Goal: Consume media (video, audio)

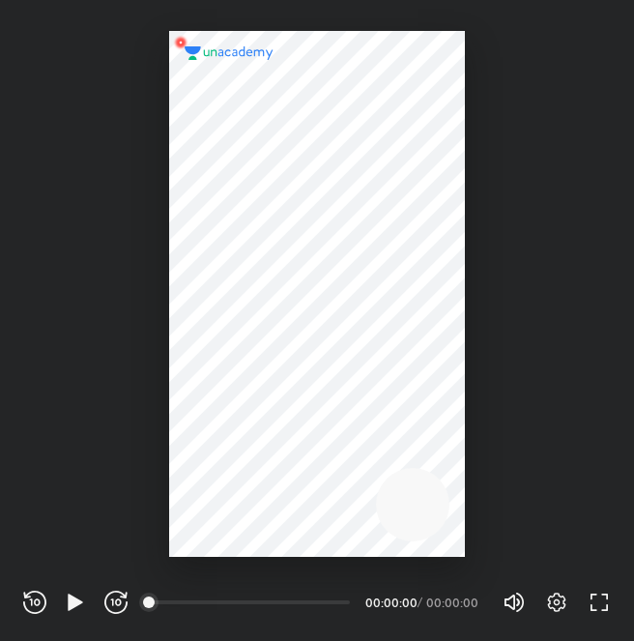
scroll to position [641, 634]
click at [563, 593] on icon "button" at bounding box center [556, 601] width 23 height 23
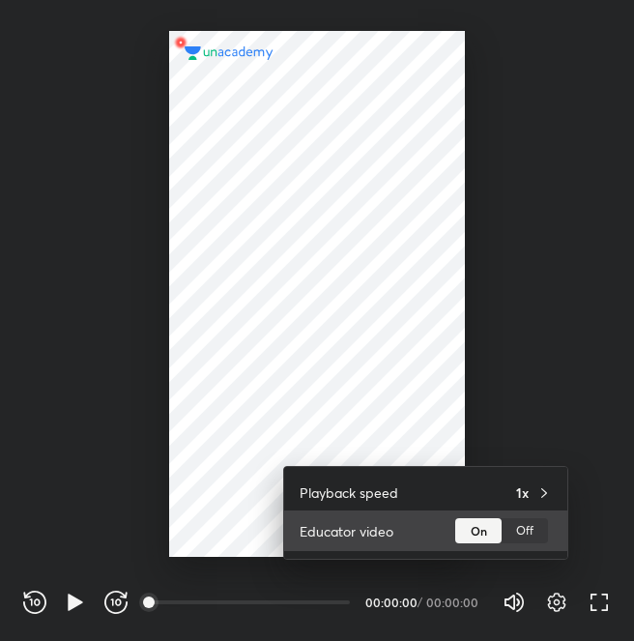
click at [528, 531] on div "Off" at bounding box center [525, 530] width 46 height 25
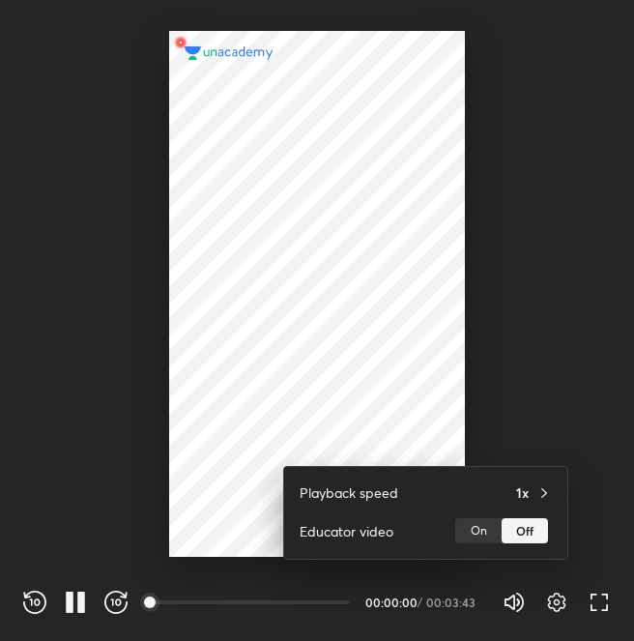
click at [216, 483] on div at bounding box center [317, 320] width 634 height 641
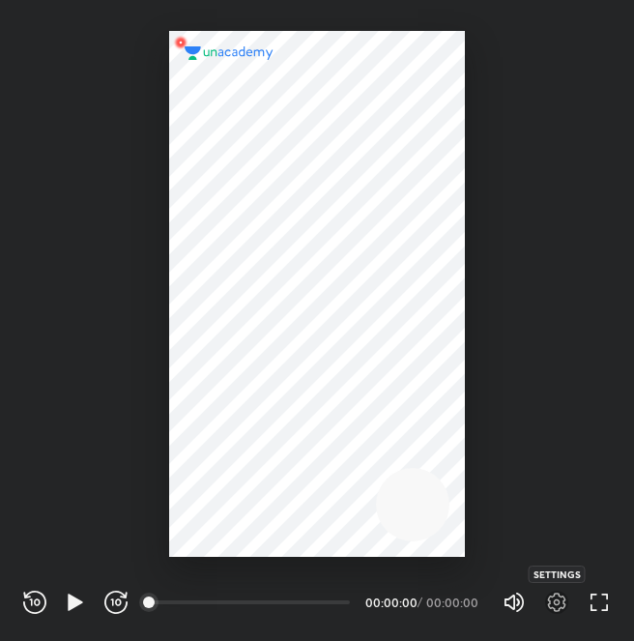
click at [555, 597] on icon "button" at bounding box center [556, 601] width 23 height 23
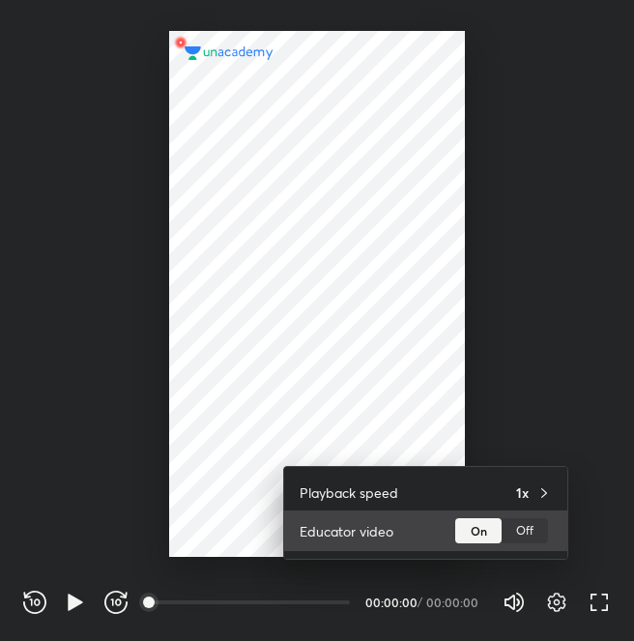
click at [515, 535] on div "Off" at bounding box center [525, 530] width 46 height 25
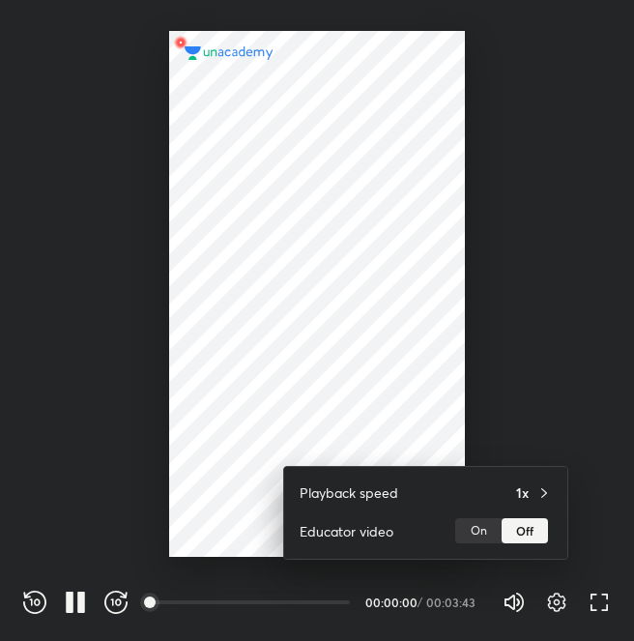
click at [168, 486] on div at bounding box center [317, 320] width 634 height 641
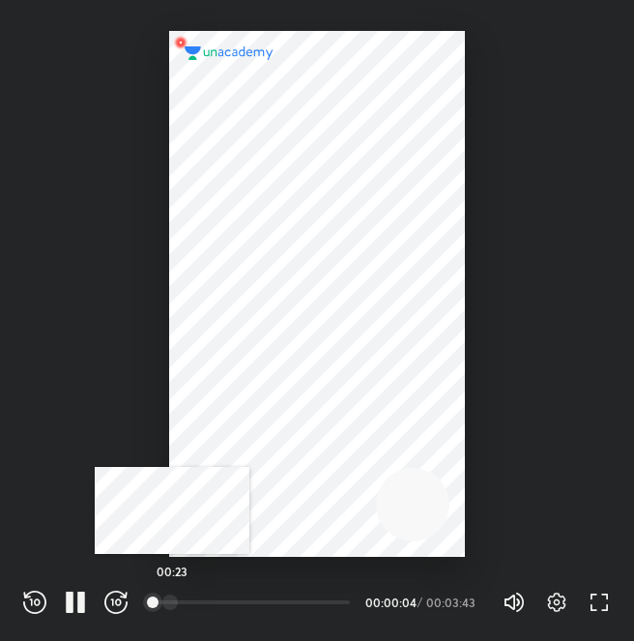
click at [172, 593] on div "00:23" at bounding box center [250, 601] width 199 height 19
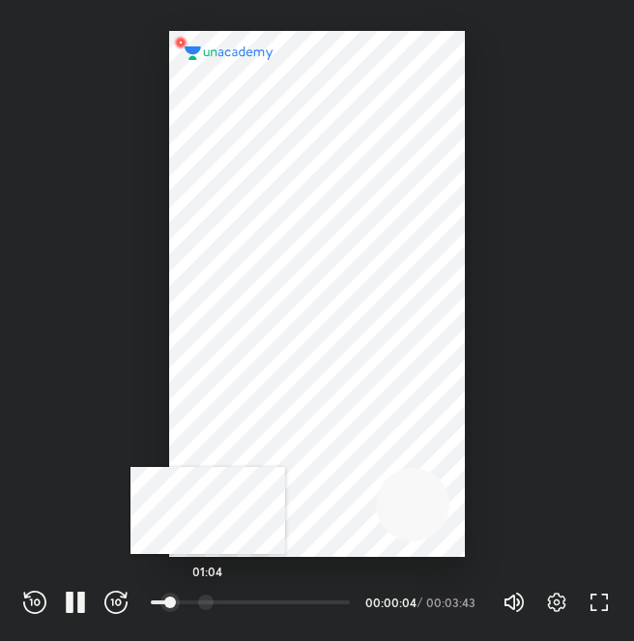
click at [209, 600] on div at bounding box center [205, 601] width 15 height 15
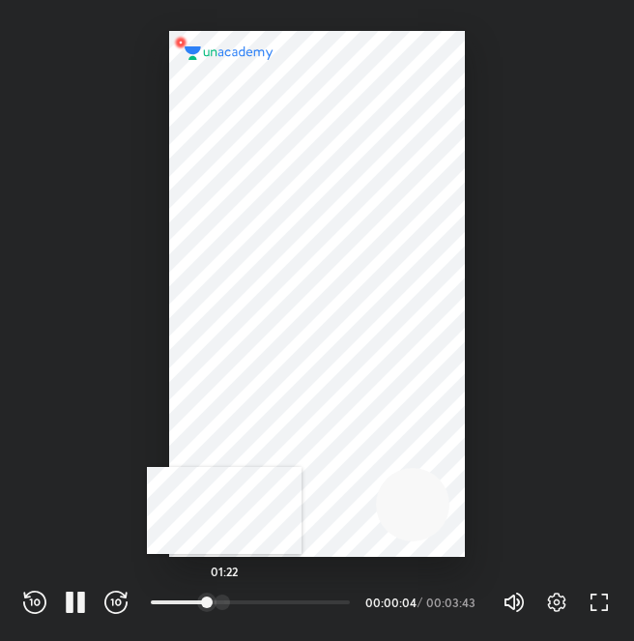
click at [224, 600] on div at bounding box center [222, 601] width 15 height 15
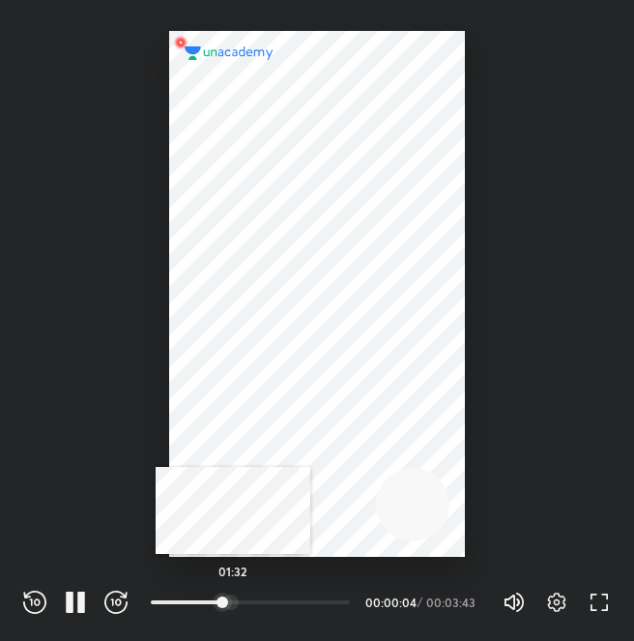
click at [239, 600] on div at bounding box center [230, 601] width 15 height 15
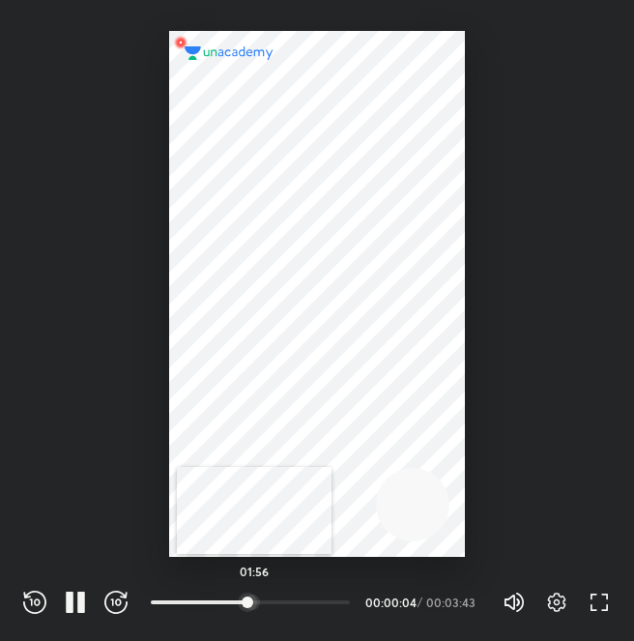
click at [260, 601] on div at bounding box center [251, 601] width 15 height 15
click at [252, 598] on div at bounding box center [251, 601] width 15 height 15
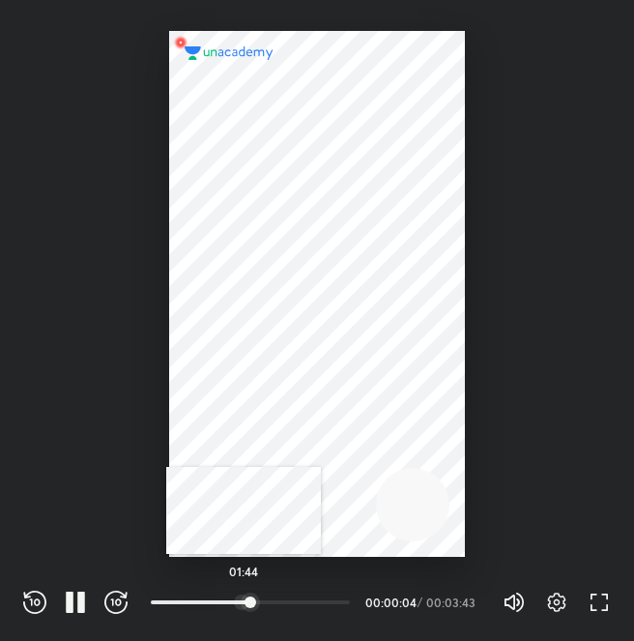
click at [243, 596] on div at bounding box center [241, 601] width 15 height 15
click at [240, 601] on div at bounding box center [237, 601] width 15 height 15
click at [244, 601] on div at bounding box center [241, 601] width 15 height 15
click at [251, 601] on div at bounding box center [249, 601] width 15 height 15
click at [248, 601] on div at bounding box center [246, 601] width 15 height 15
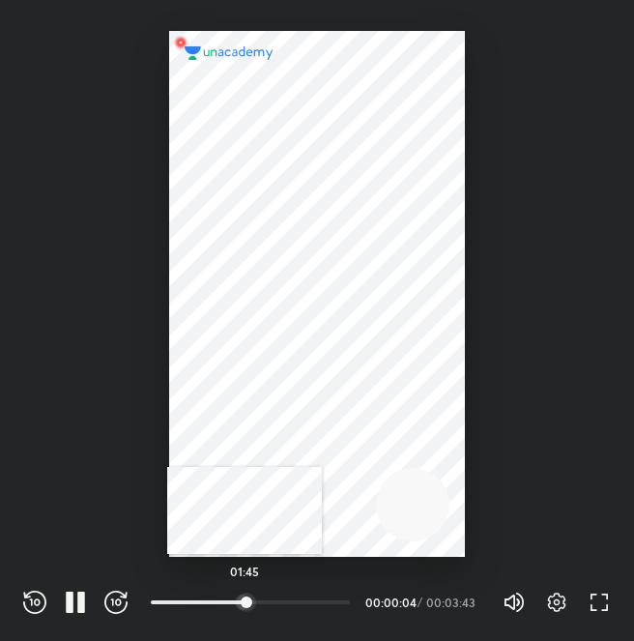
click at [244, 602] on div at bounding box center [242, 601] width 15 height 15
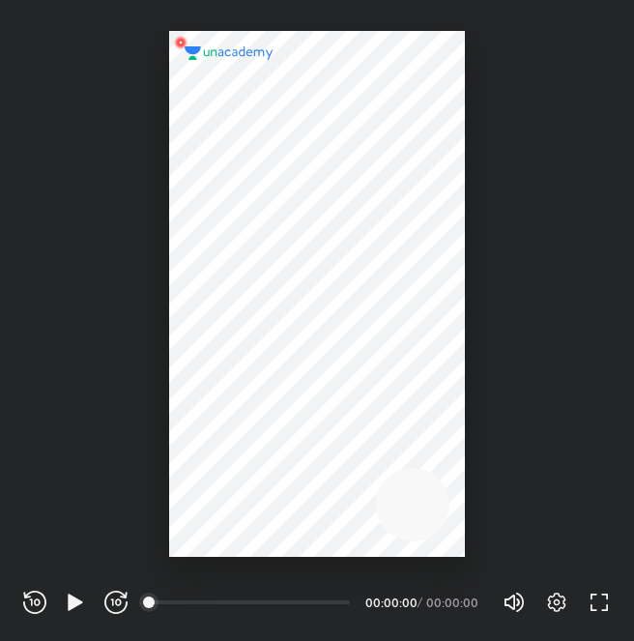
click at [533, 608] on span "100%" at bounding box center [528, 602] width 12 height 12
click at [546, 609] on icon "button" at bounding box center [556, 601] width 23 height 23
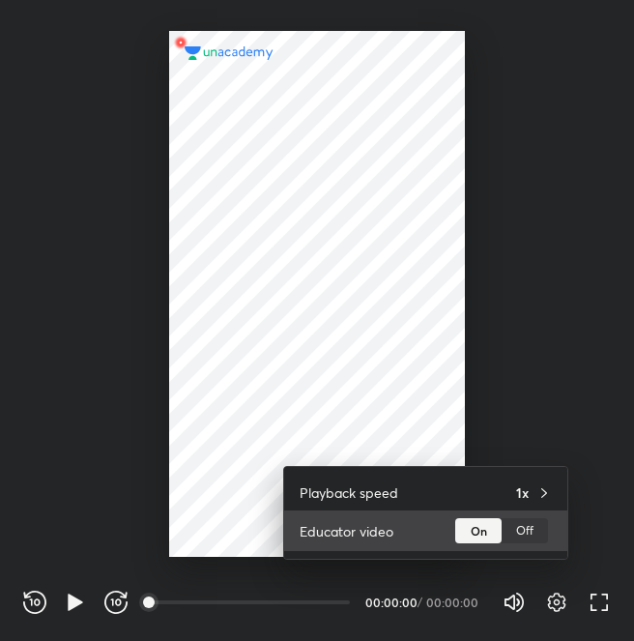
click at [533, 534] on div "Off" at bounding box center [525, 530] width 46 height 25
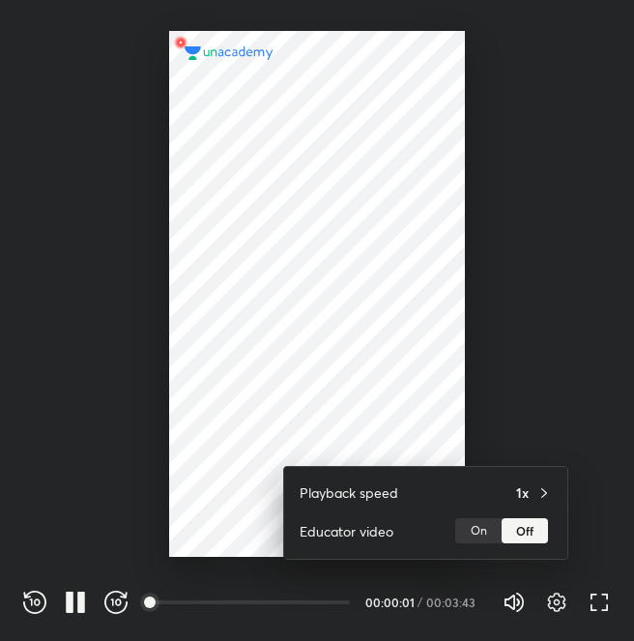
click at [93, 455] on div at bounding box center [317, 320] width 634 height 641
